Goal: Book appointment/travel/reservation

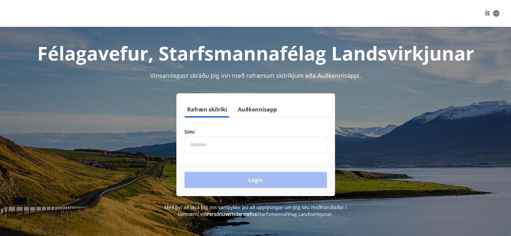
click at [219, 139] on input "phone" at bounding box center [256, 145] width 142 height 16
type input "********"
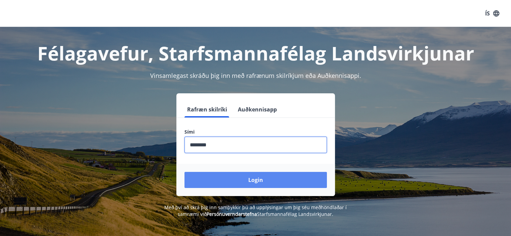
click at [241, 181] on button "Login" at bounding box center [256, 180] width 142 height 16
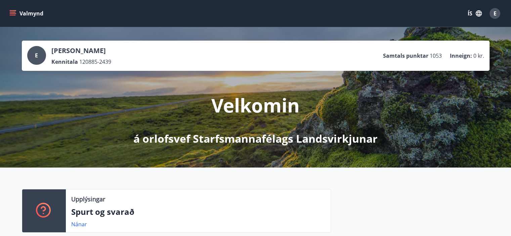
click at [17, 10] on button "Valmynd" at bounding box center [27, 13] width 38 height 12
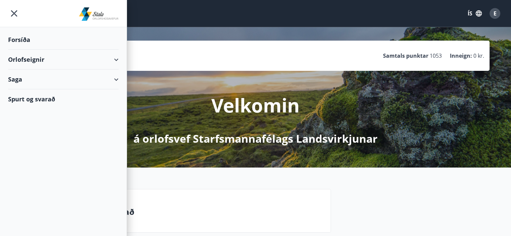
click at [43, 62] on div "Orlofseignir" at bounding box center [63, 60] width 111 height 20
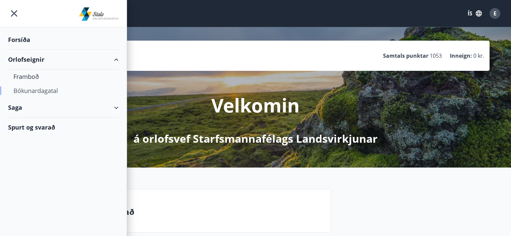
click at [42, 89] on div "Bókunardagatal" at bounding box center [63, 91] width 100 height 14
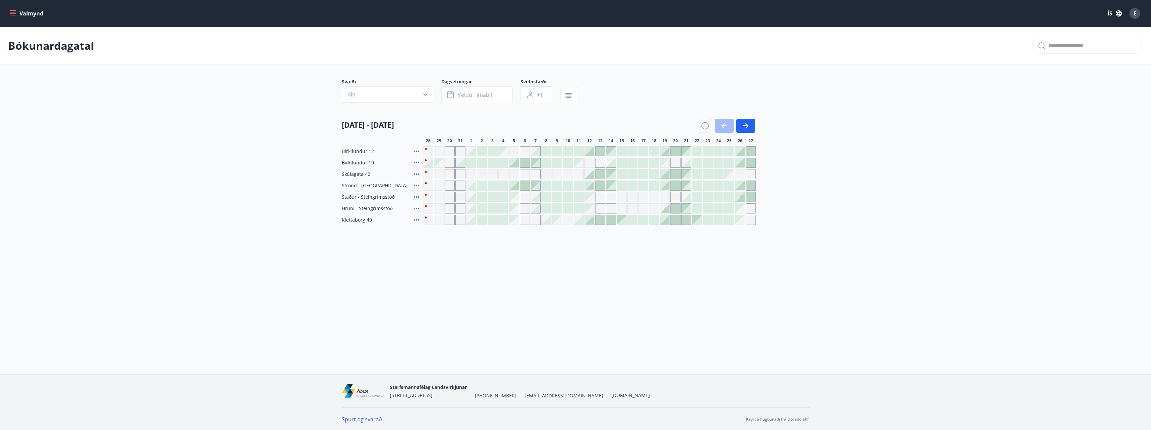
scroll to position [1, 0]
click at [516, 125] on button "button" at bounding box center [745, 125] width 19 height 14
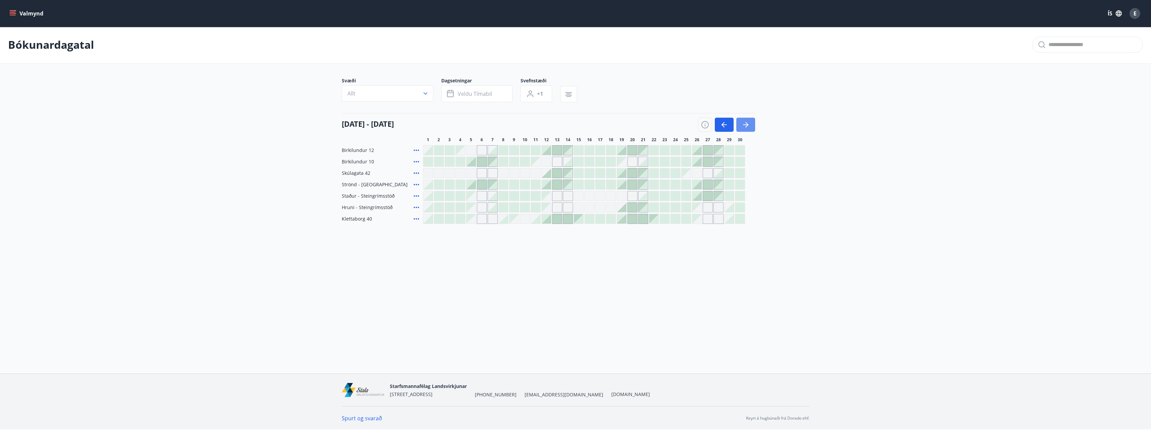
drag, startPoint x: 750, startPoint y: 124, endPoint x: 724, endPoint y: 133, distance: 27.9
click at [516, 124] on button "button" at bounding box center [745, 125] width 19 height 14
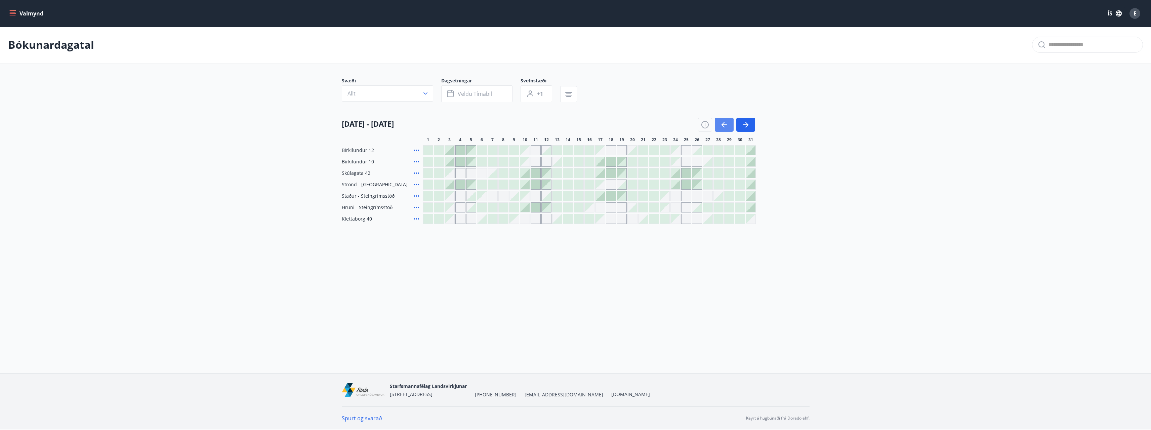
click at [516, 124] on icon "button" at bounding box center [724, 124] width 5 height 1
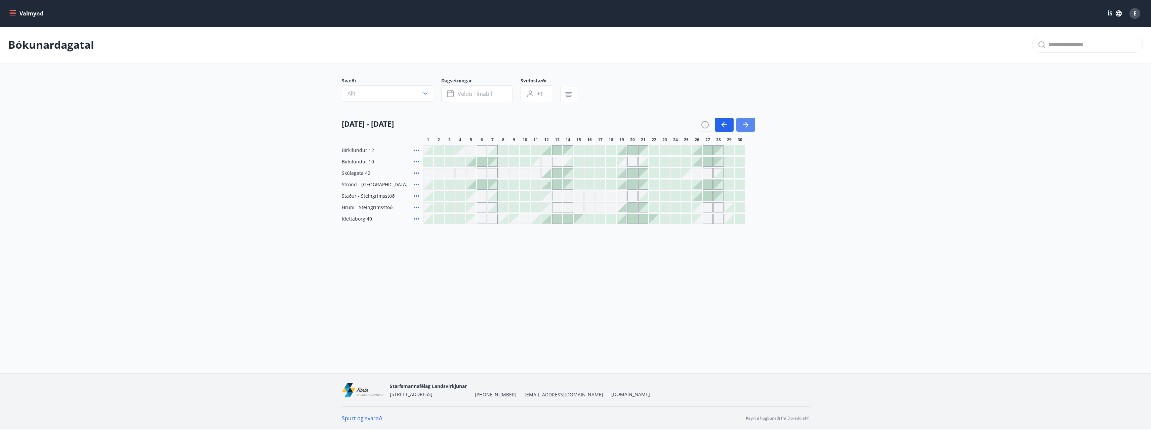
click at [516, 123] on icon "button" at bounding box center [746, 125] width 8 height 8
